Goal: Transaction & Acquisition: Obtain resource

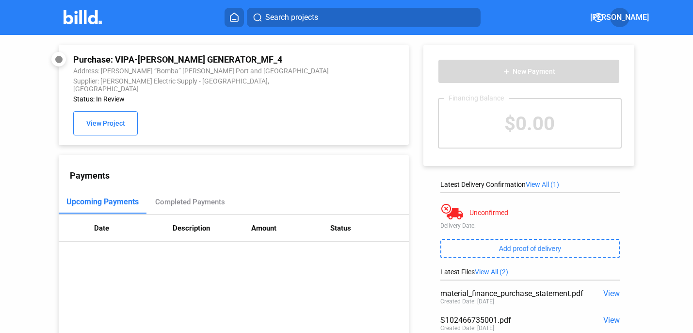
click at [234, 17] on icon at bounding box center [234, 17] width 10 height 9
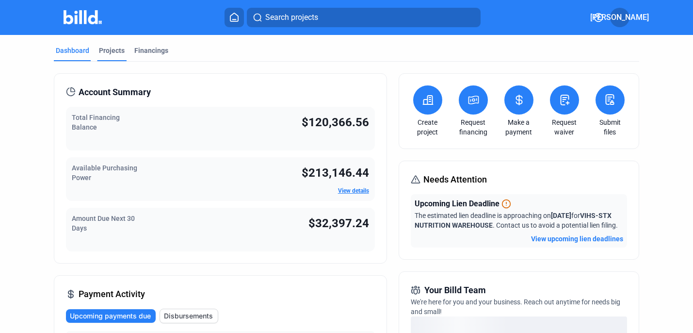
click at [111, 49] on div "Projects" at bounding box center [112, 51] width 26 height 10
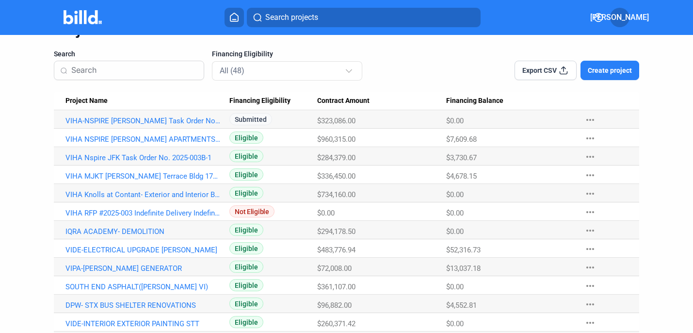
scroll to position [54, 0]
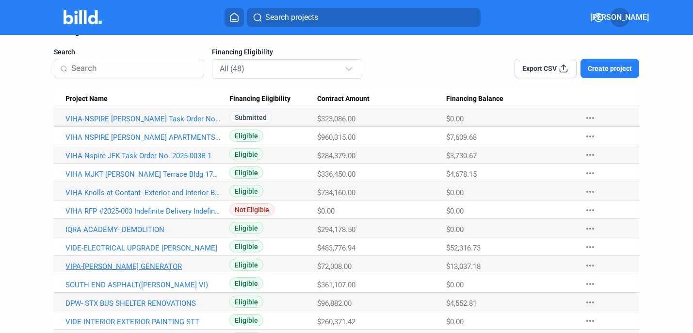
click at [136, 267] on link "VIPA-WILFRED BOMBA GENERATOR" at bounding box center [142, 266] width 155 height 9
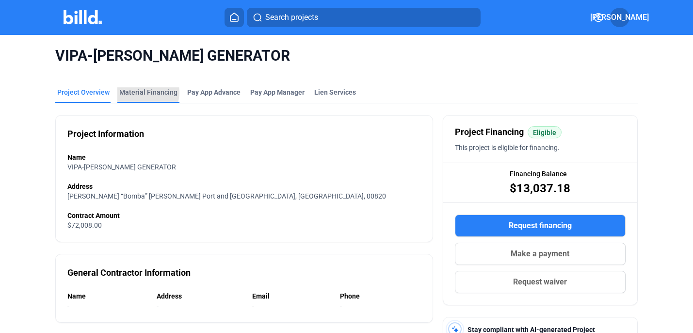
click at [139, 92] on div "Material Financing" at bounding box center [148, 92] width 58 height 10
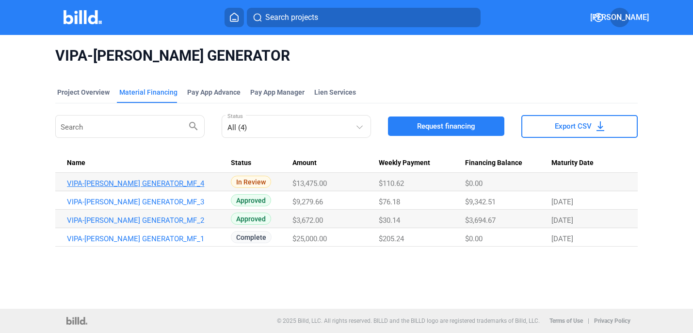
click at [163, 182] on link "VIPA-WILFRED BOMBA GENERATOR_MF_4" at bounding box center [144, 183] width 155 height 9
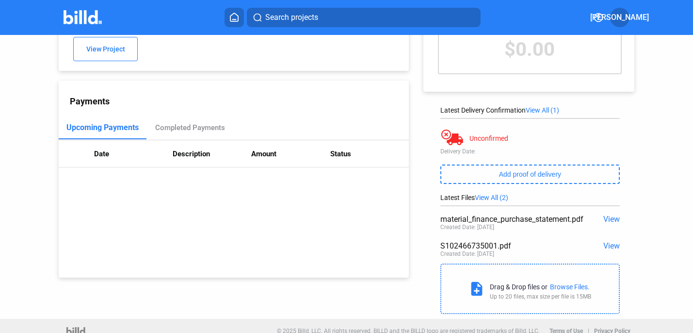
scroll to position [85, 0]
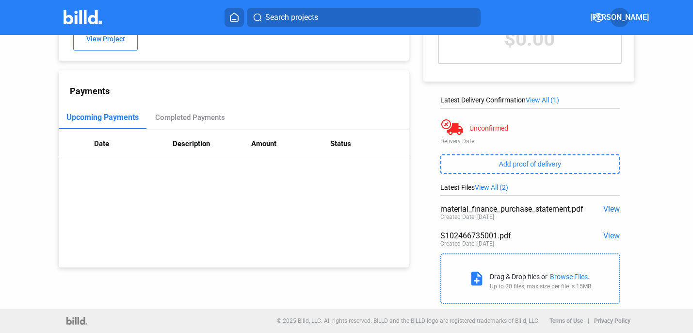
click at [609, 207] on span "View" at bounding box center [611, 208] width 16 height 9
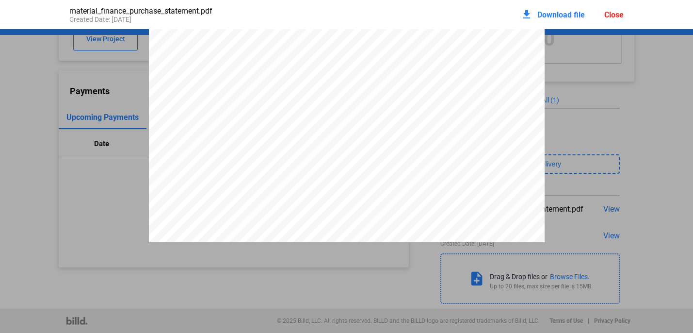
scroll to position [1957, 0]
click at [562, 14] on span "Download file" at bounding box center [561, 14] width 48 height 9
